Goal: Navigation & Orientation: Find specific page/section

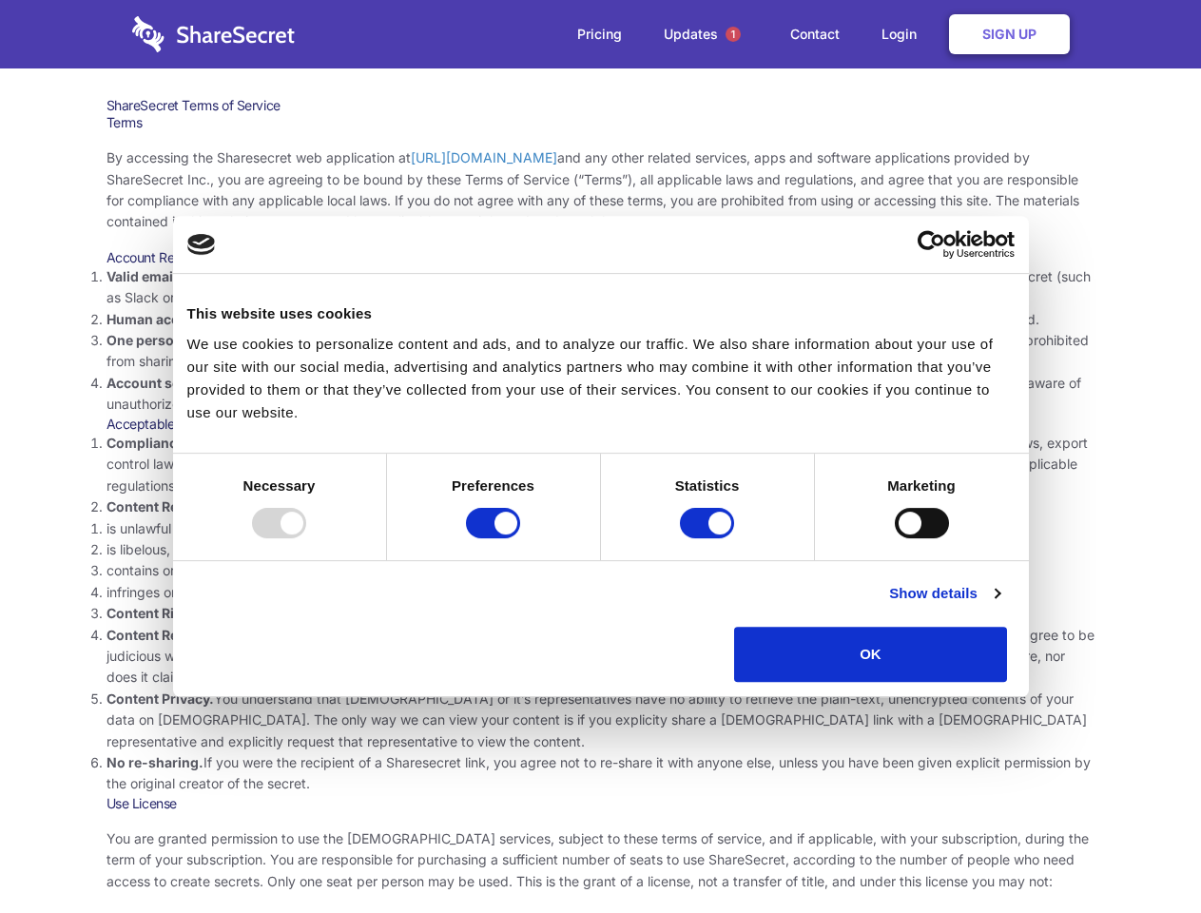
click at [600, 456] on li "Compliance with local laws and regulations. Your use of the Sharesecret must no…" at bounding box center [600, 465] width 989 height 64
click at [306, 538] on div at bounding box center [279, 523] width 54 height 30
click at [520, 538] on input "Preferences" at bounding box center [493, 523] width 54 height 30
checkbox input "false"
click at [709, 538] on input "Statistics" at bounding box center [707, 523] width 54 height 30
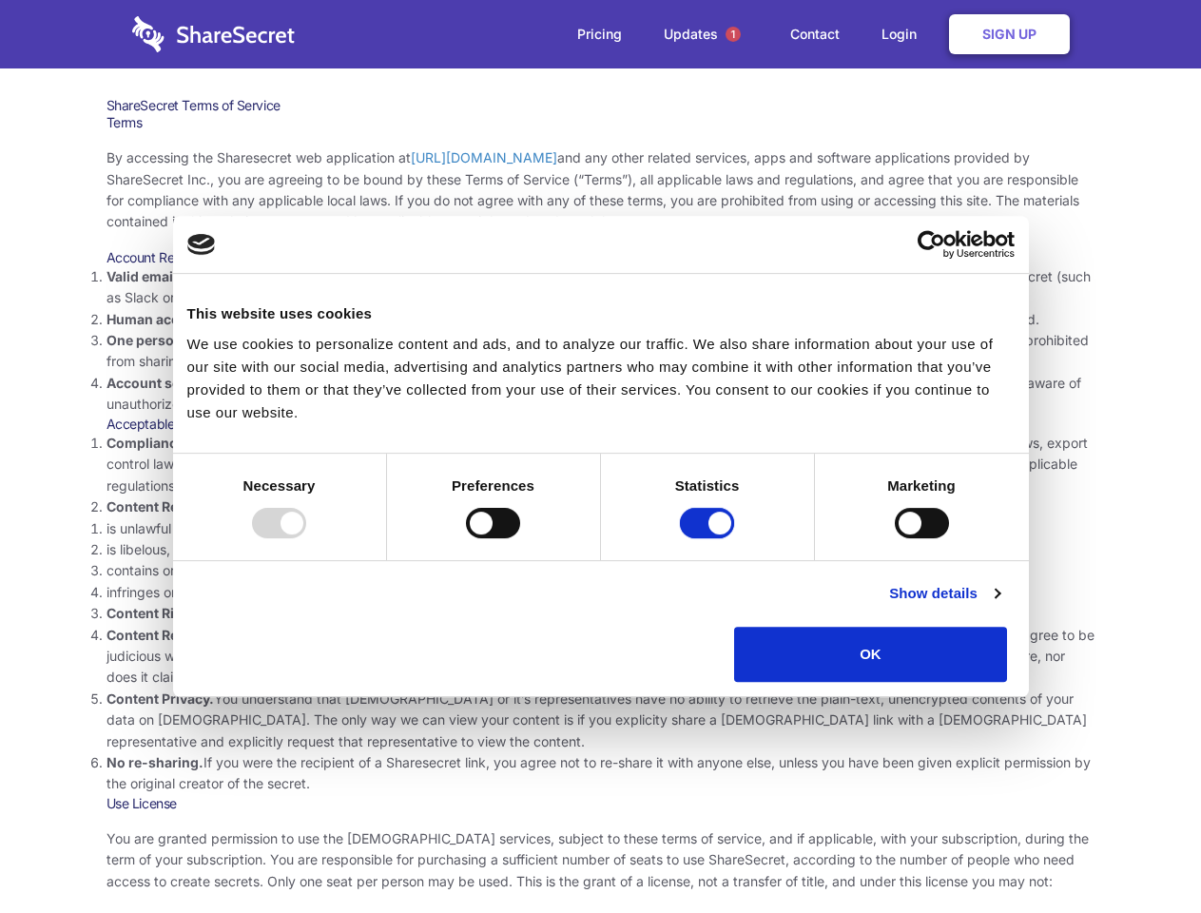
checkbox input "false"
click at [895, 538] on input "Marketing" at bounding box center [922, 523] width 54 height 30
checkbox input "true"
click at [999, 605] on link "Show details" at bounding box center [944, 593] width 110 height 23
click at [0, 0] on ul "Necessary 7 Necessary cookies help make a website usable by enabling basic func…" at bounding box center [0, 0] width 0 height 0
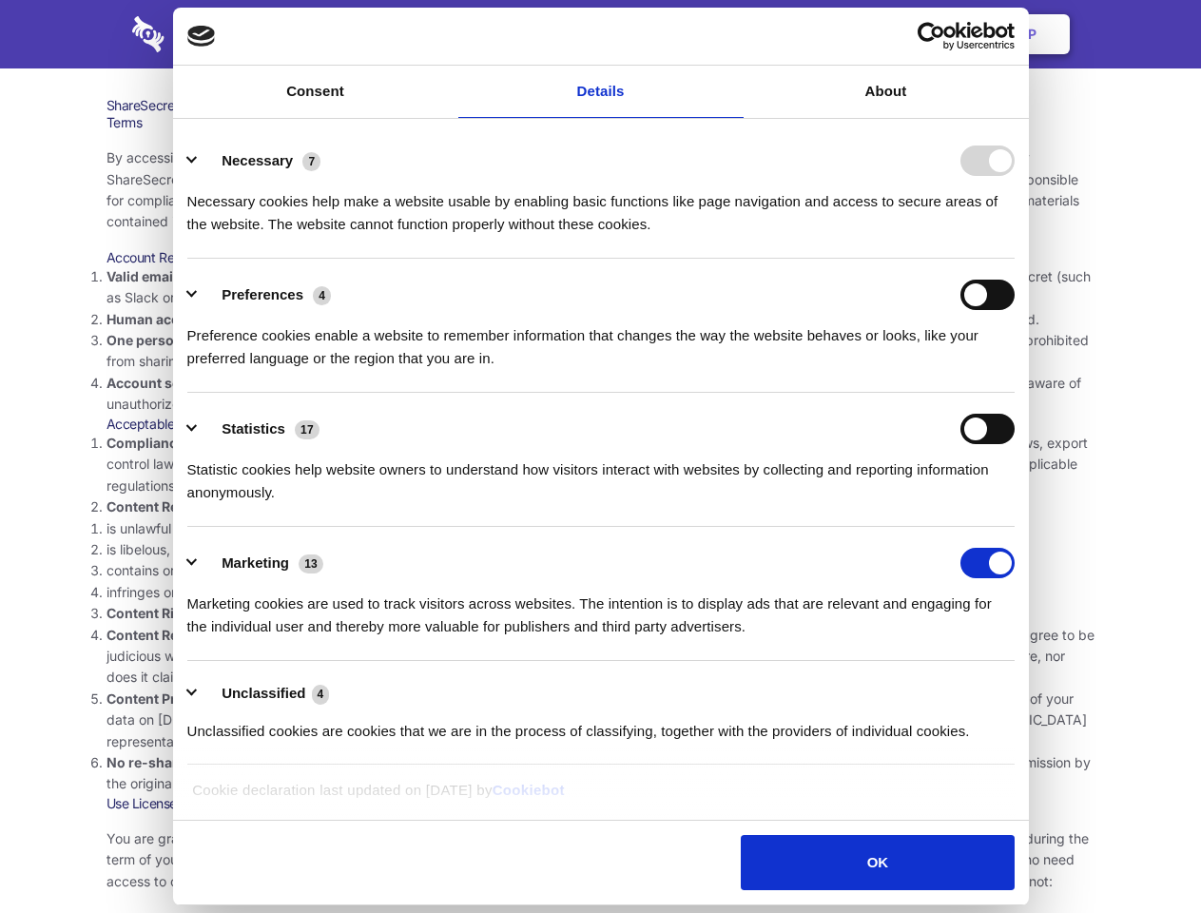
click at [732, 34] on span "1" at bounding box center [732, 34] width 15 height 15
